Goal: Task Accomplishment & Management: Complete application form

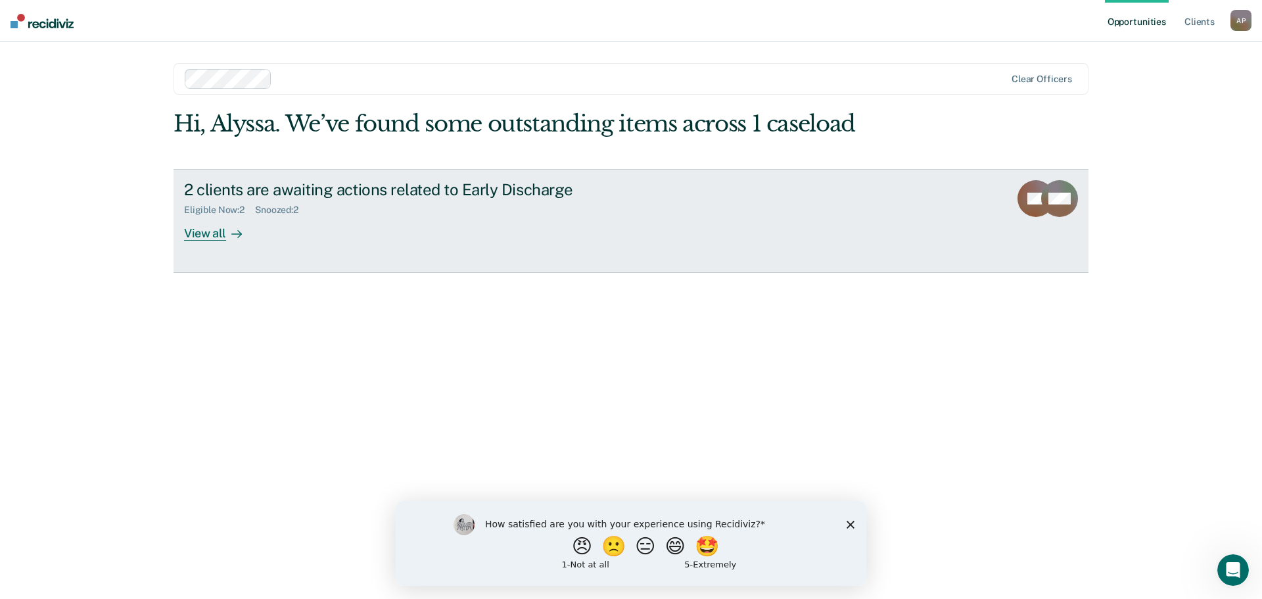
click at [204, 237] on div "View all" at bounding box center [221, 228] width 74 height 26
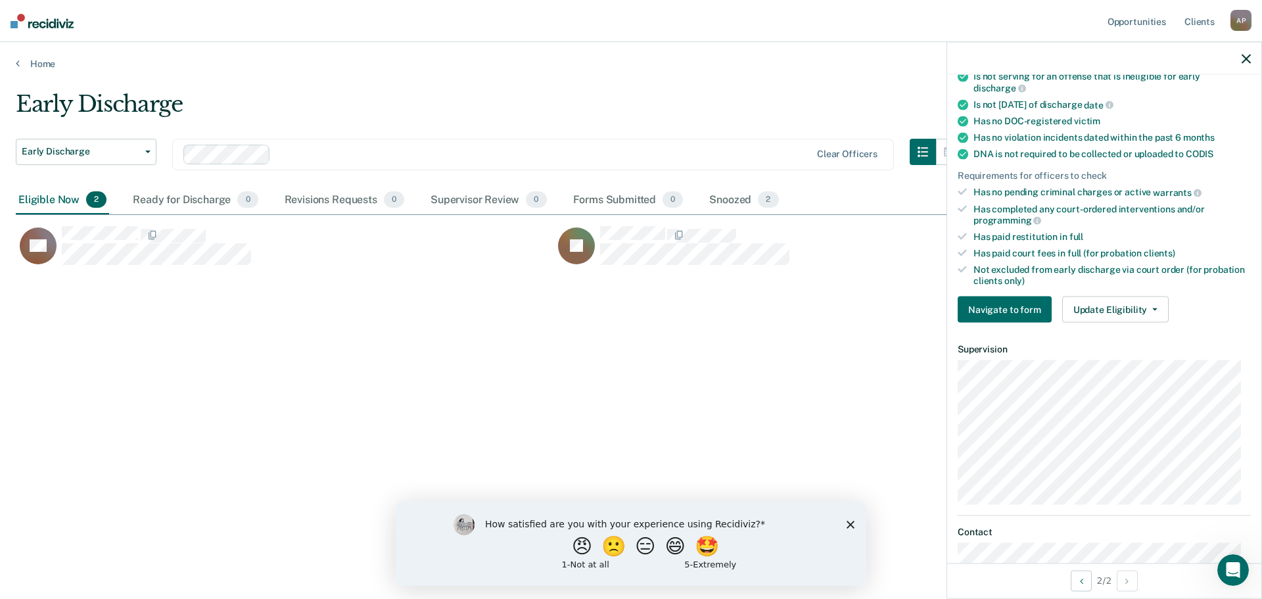
scroll to position [263, 0]
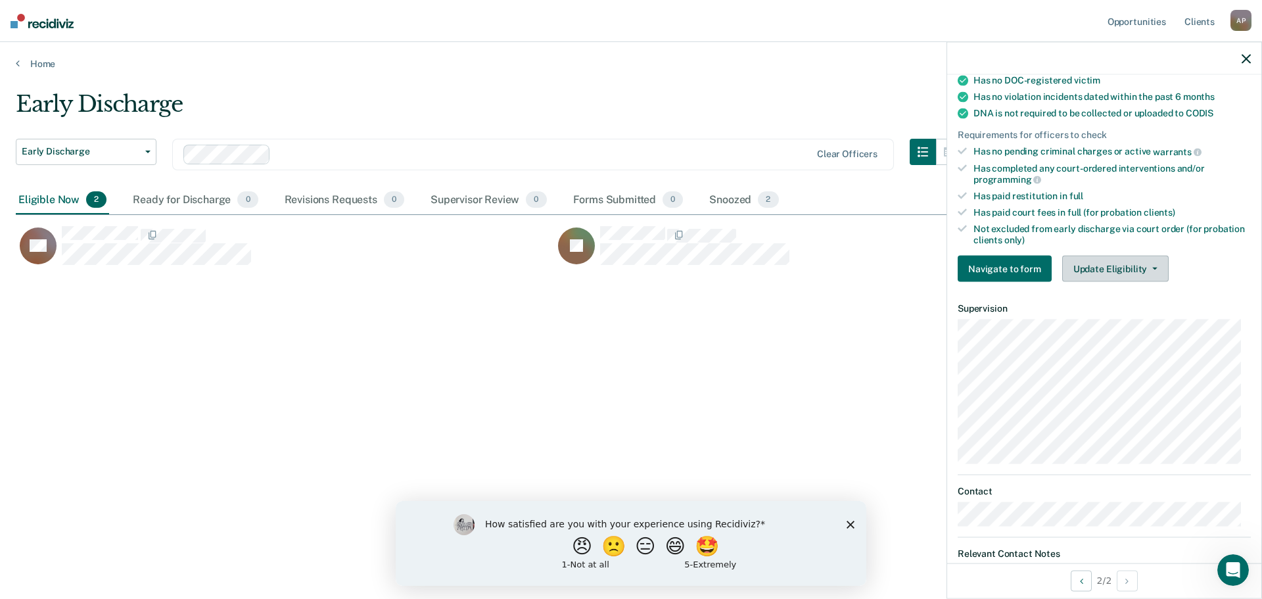
click at [1116, 269] on button "Update Eligibility" at bounding box center [1115, 269] width 106 height 26
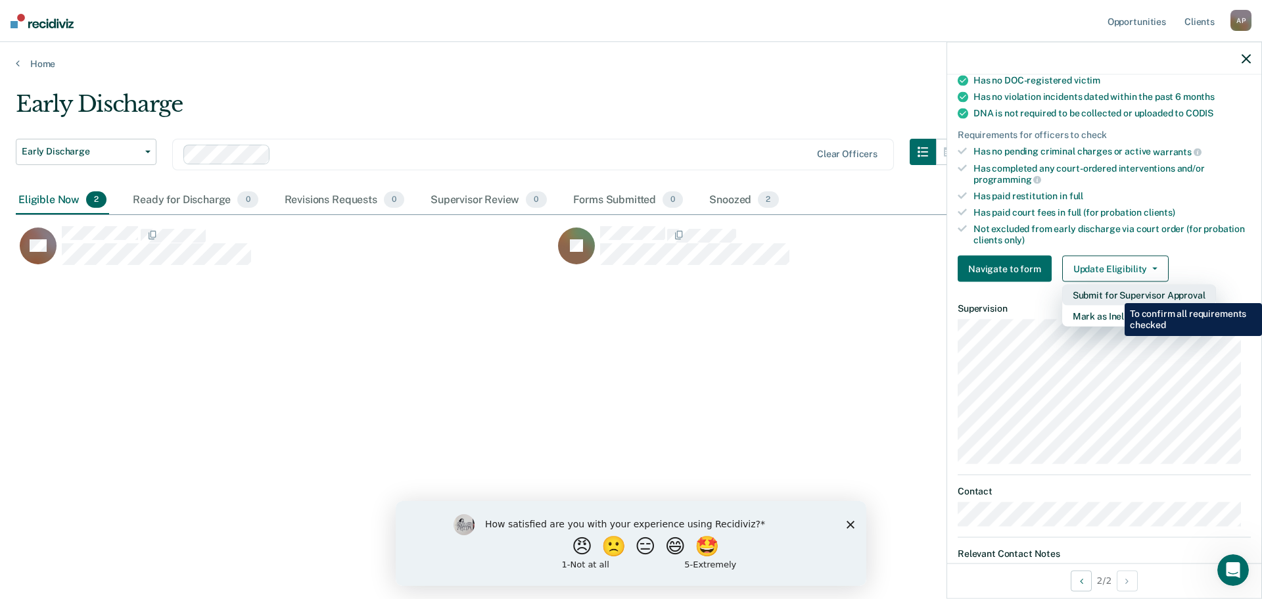
click at [1114, 293] on button "Submit for Supervisor Approval" at bounding box center [1139, 295] width 154 height 21
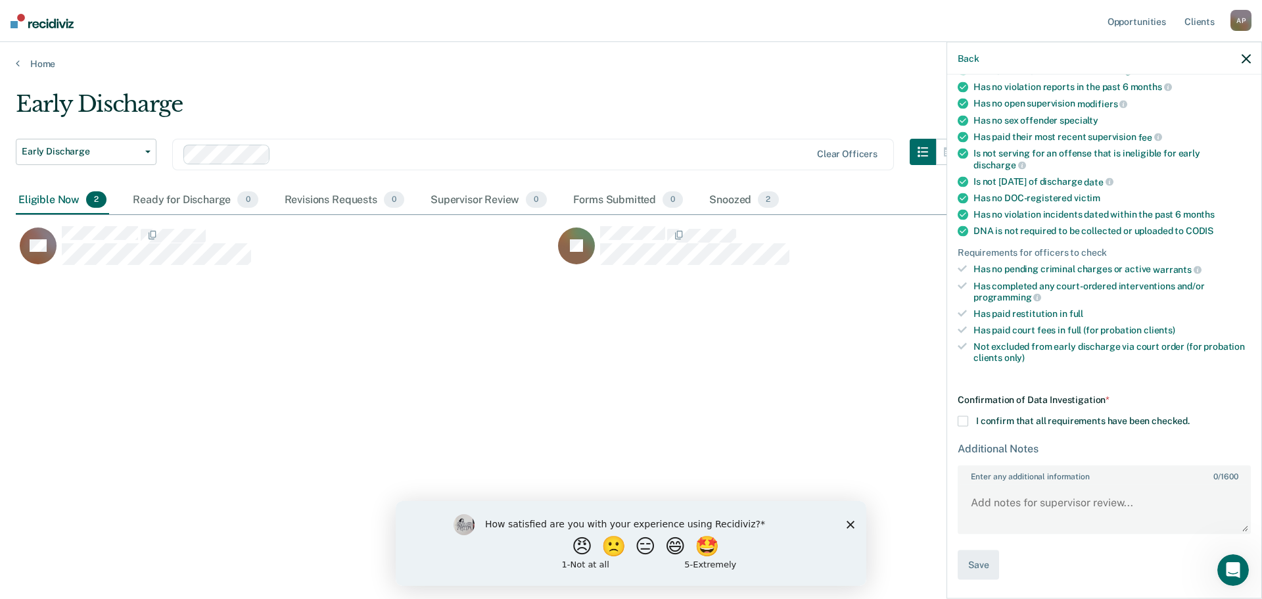
scroll to position [143, 0]
click at [963, 422] on span at bounding box center [962, 423] width 11 height 11
click at [1189, 418] on input "I confirm that all requirements have been checked." at bounding box center [1189, 418] width 0 height 0
click at [980, 563] on button "Save" at bounding box center [977, 567] width 41 height 30
